Goal: Information Seeking & Learning: Find contact information

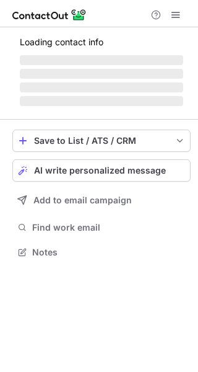
scroll to position [6, 6]
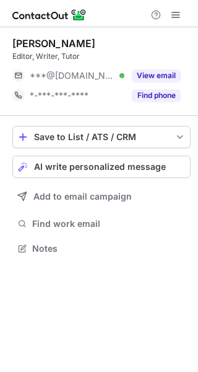
scroll to position [6, 6]
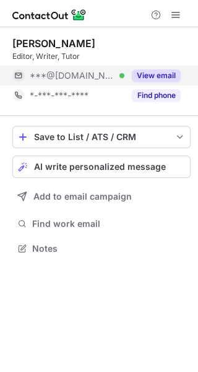
click at [164, 71] on button "View email" at bounding box center [156, 75] width 49 height 12
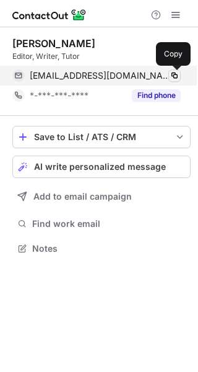
click at [174, 73] on span at bounding box center [175, 76] width 10 height 10
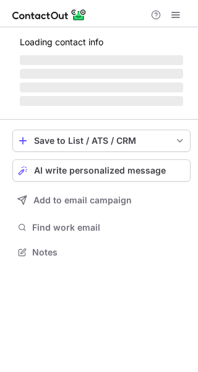
scroll to position [250, 198]
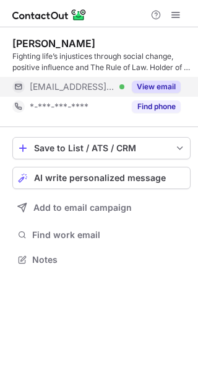
click at [146, 81] on button "View email" at bounding box center [156, 87] width 49 height 12
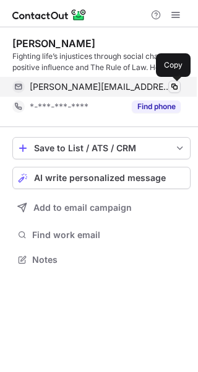
click at [174, 84] on span at bounding box center [175, 87] width 10 height 10
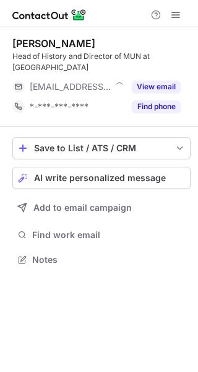
scroll to position [250, 198]
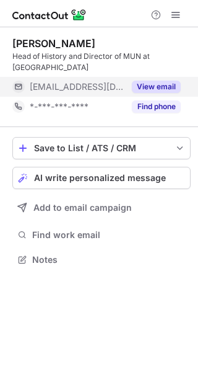
click at [167, 84] on button "View email" at bounding box center [156, 87] width 49 height 12
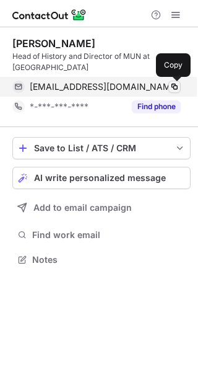
click at [173, 86] on span at bounding box center [175, 87] width 10 height 10
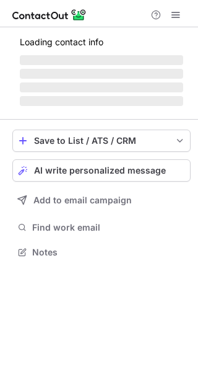
scroll to position [250, 198]
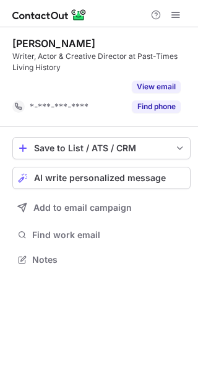
scroll to position [231, 198]
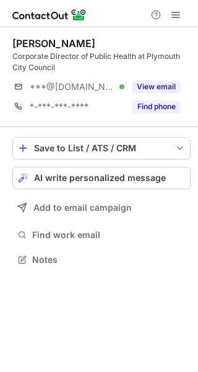
scroll to position [250, 198]
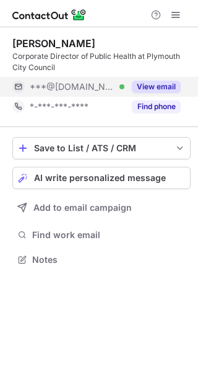
click at [158, 86] on button "View email" at bounding box center [156, 87] width 49 height 12
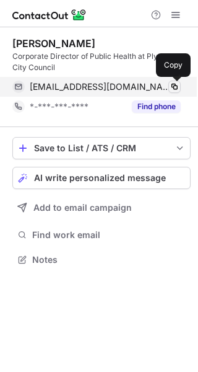
click at [176, 87] on span at bounding box center [175, 87] width 10 height 10
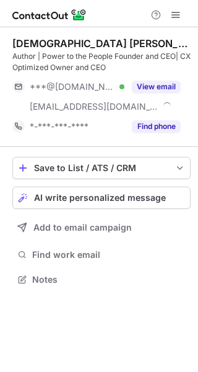
scroll to position [270, 198]
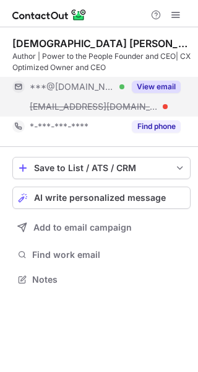
click at [163, 83] on button "View email" at bounding box center [156, 87] width 49 height 12
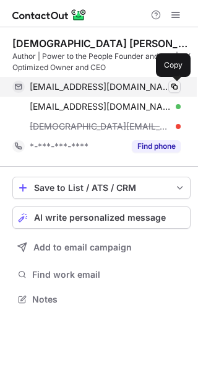
click at [177, 86] on span at bounding box center [175, 87] width 10 height 10
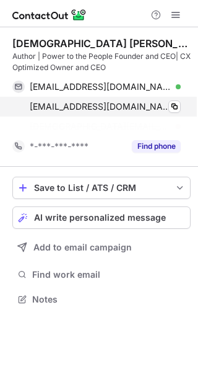
scroll to position [270, 198]
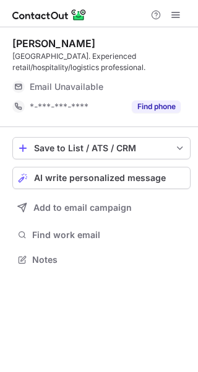
scroll to position [250, 198]
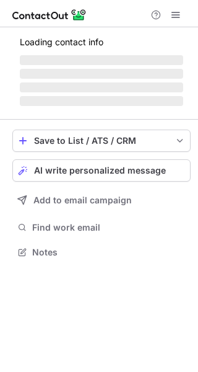
scroll to position [250, 198]
